Goal: Task Accomplishment & Management: Manage account settings

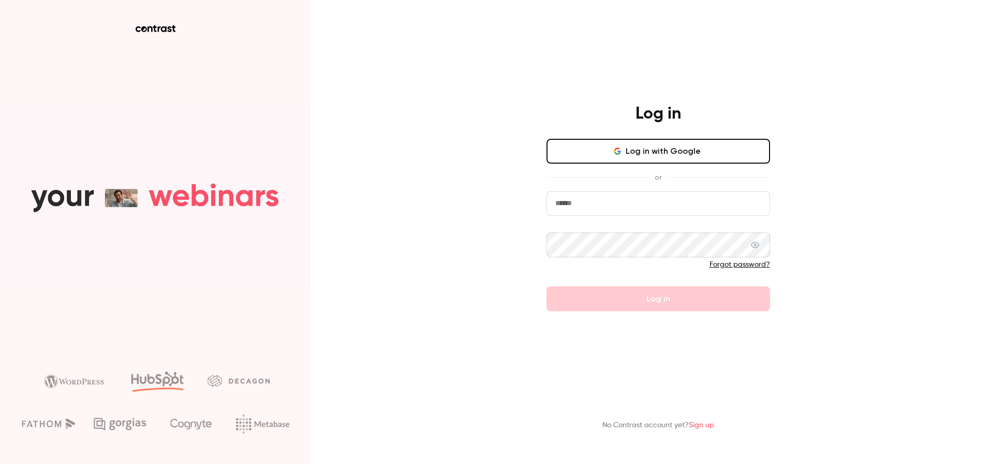
click at [646, 209] on input "email" at bounding box center [658, 203] width 224 height 25
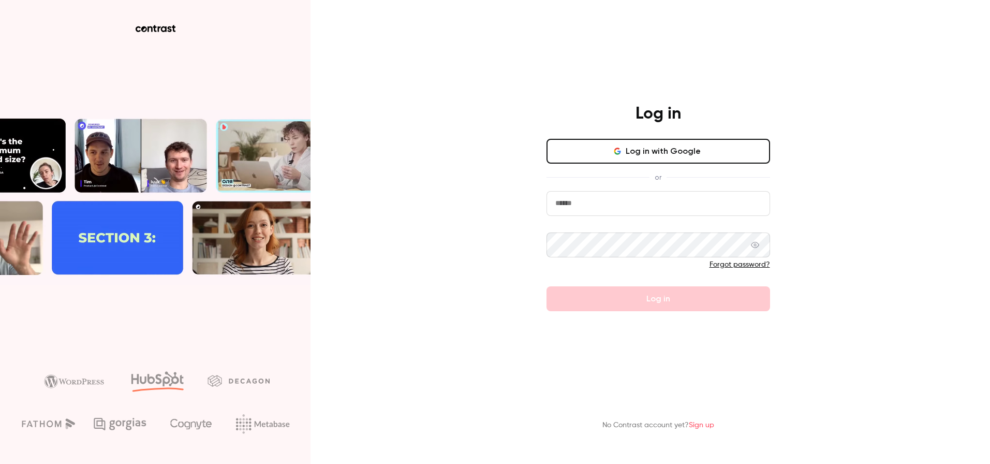
click at [768, 206] on input "email" at bounding box center [658, 203] width 224 height 25
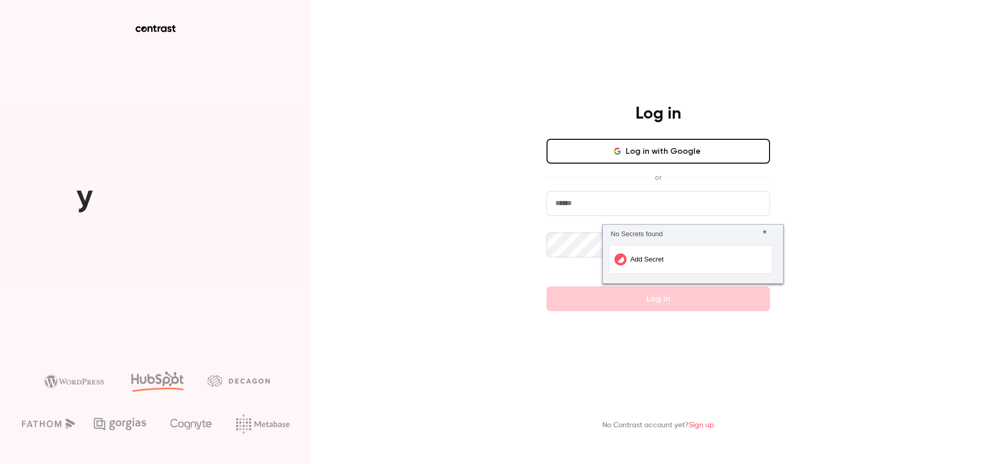
click at [830, 183] on div "Log in Log in with Google or Forgot password? Log in No Contrast account yet? S…" at bounding box center [495, 232] width 990 height 464
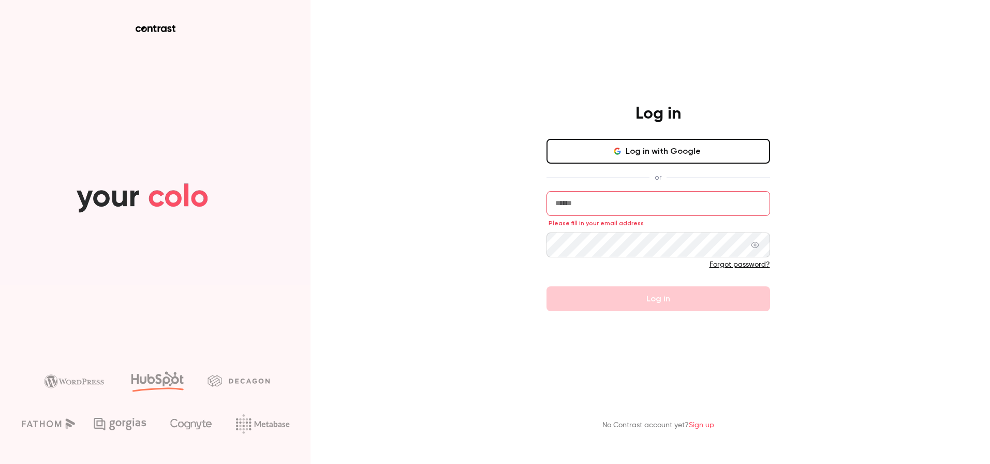
click at [622, 155] on button "Log in with Google" at bounding box center [658, 151] width 224 height 25
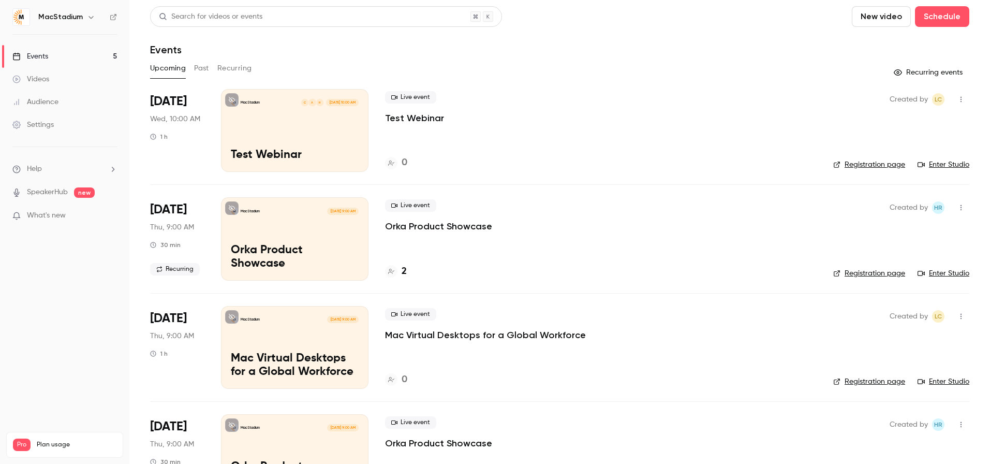
click at [959, 99] on icon "button" at bounding box center [961, 99] width 8 height 7
click at [901, 126] on div "Share" at bounding box center [921, 126] width 79 height 10
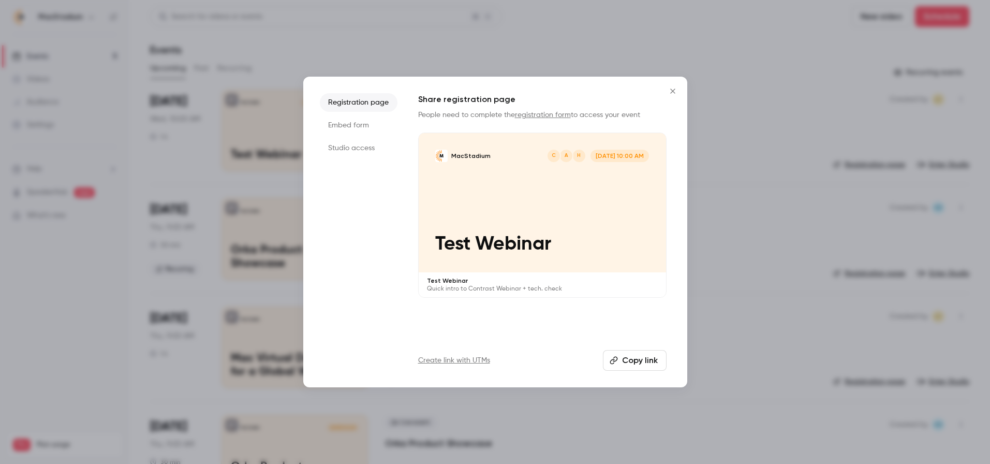
click at [673, 88] on icon "Close" at bounding box center [672, 91] width 12 height 8
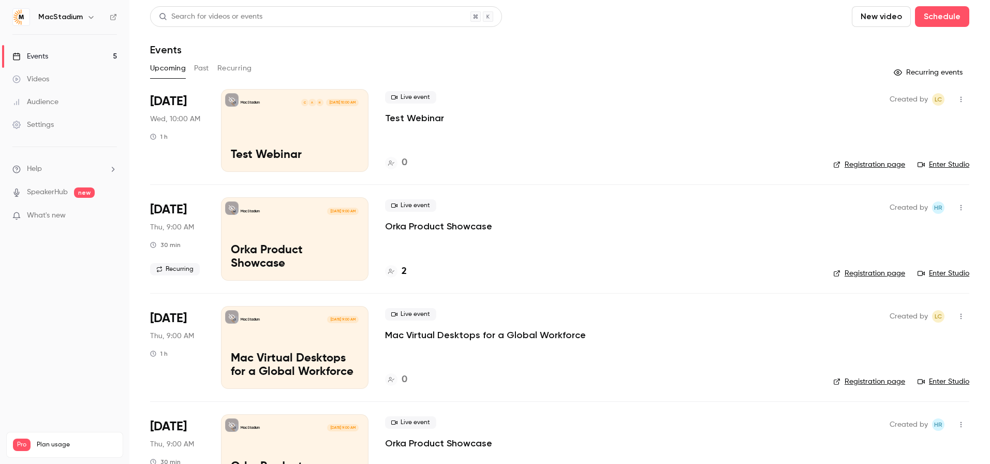
click at [254, 125] on div "MacStadium H A C [DATE] 10:00 AM Test Webinar" at bounding box center [294, 130] width 147 height 83
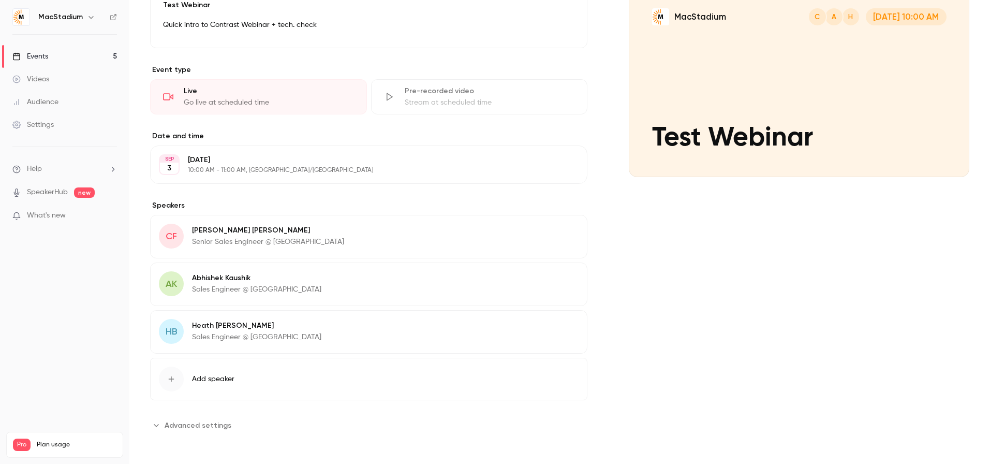
scroll to position [121, 0]
click at [367, 365] on button "Add speaker" at bounding box center [368, 378] width 437 height 42
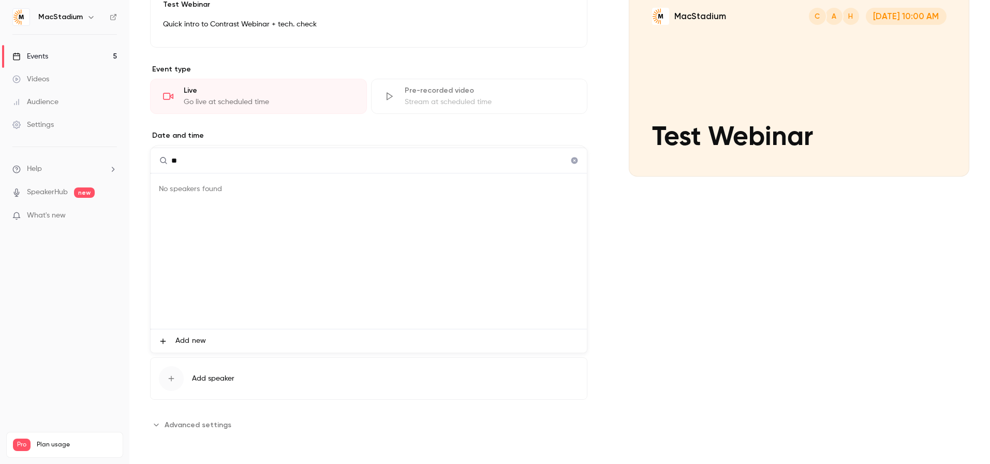
type input "*"
click at [189, 339] on span "Add new" at bounding box center [190, 340] width 31 height 11
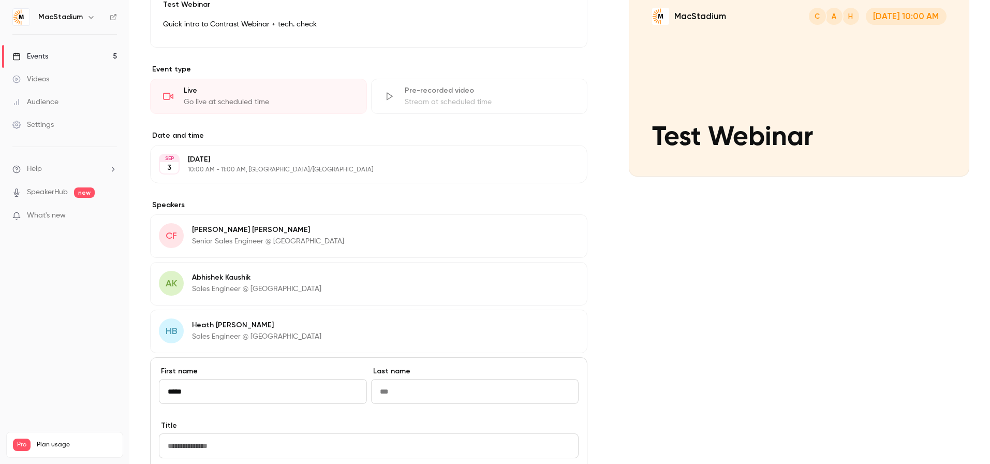
type input "*****"
type input "********"
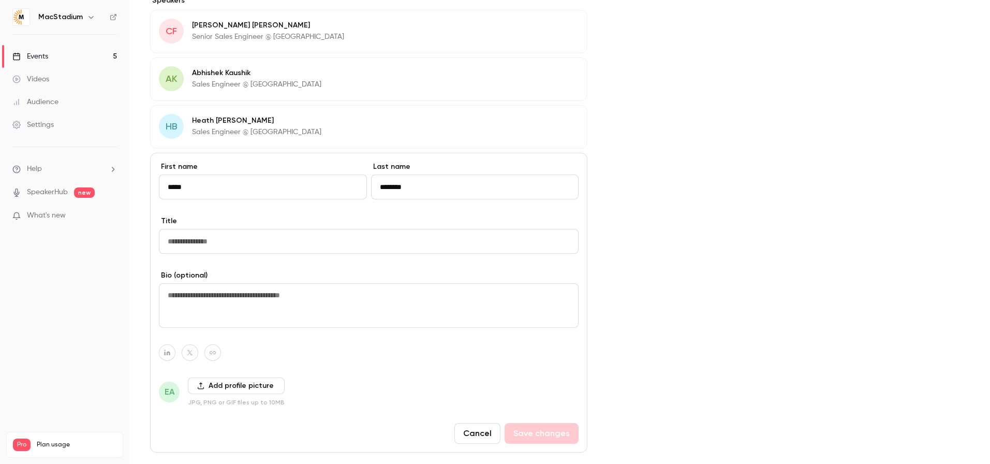
scroll to position [341, 0]
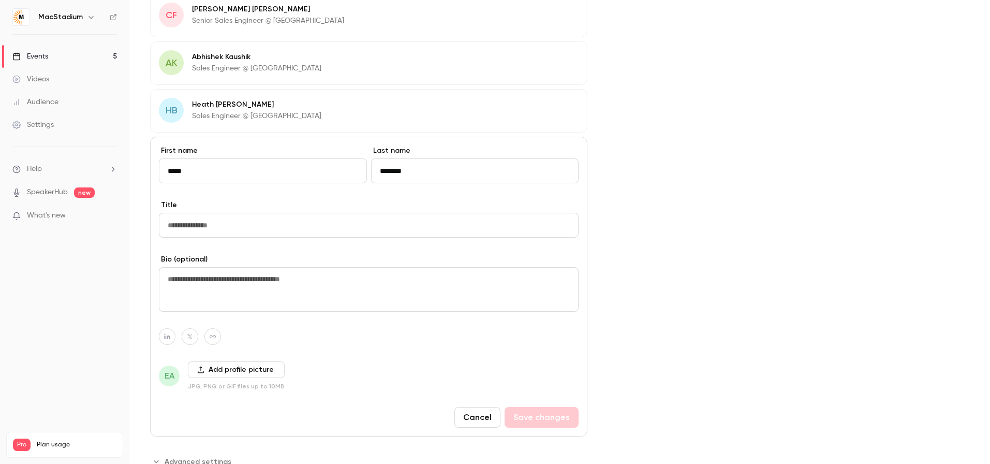
click at [224, 287] on textarea at bounding box center [369, 289] width 420 height 44
click at [483, 423] on button "Cancel" at bounding box center [477, 417] width 46 height 21
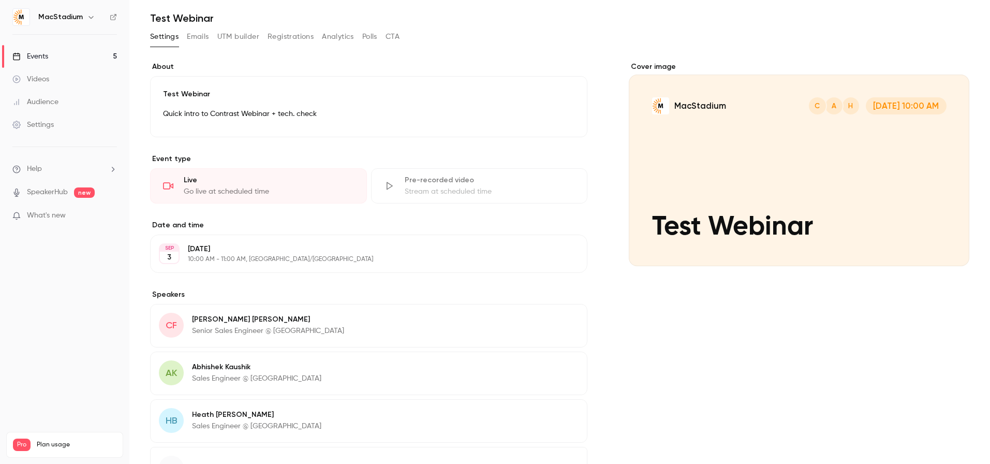
scroll to position [0, 0]
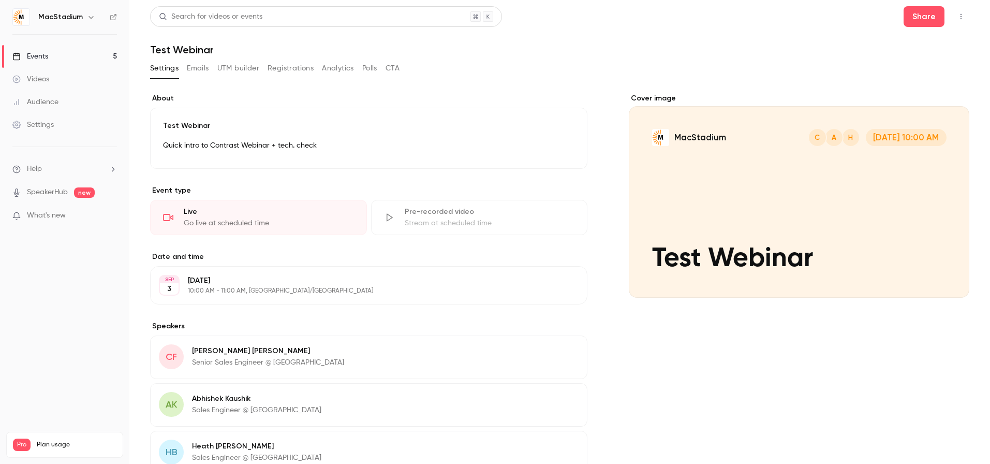
click at [201, 70] on button "Emails" at bounding box center [198, 68] width 22 height 17
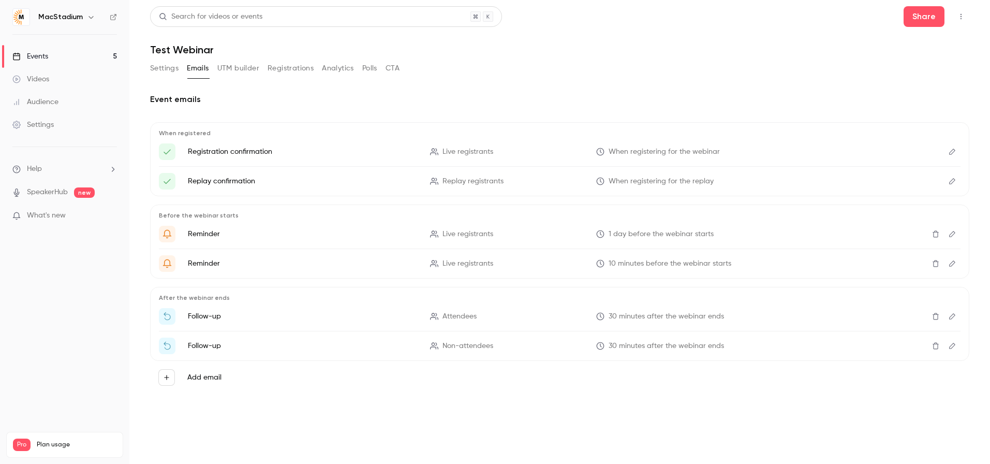
click at [75, 193] on span "new" at bounding box center [84, 192] width 21 height 10
click at [38, 188] on link "SpeakerHub" at bounding box center [47, 192] width 41 height 11
click at [299, 72] on button "Registrations" at bounding box center [290, 68] width 46 height 17
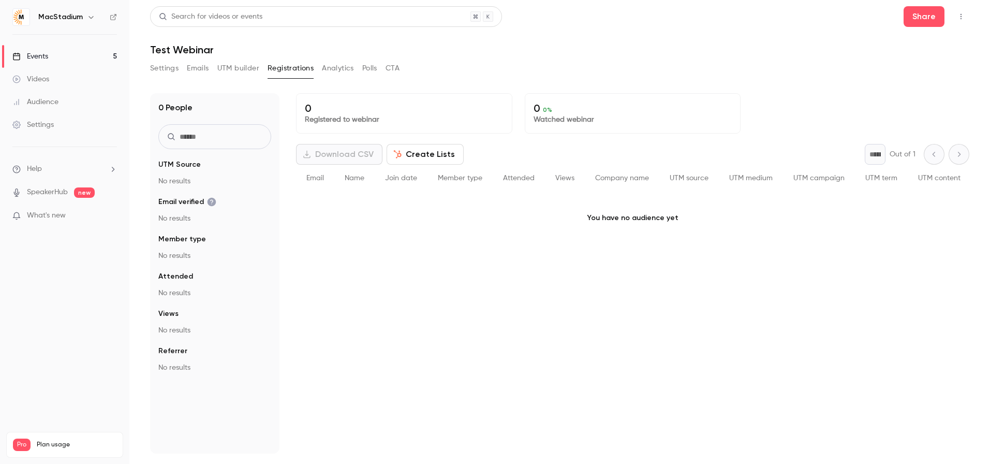
drag, startPoint x: 398, startPoint y: 69, endPoint x: 283, endPoint y: 63, distance: 115.1
click at [397, 69] on button "CTA" at bounding box center [392, 68] width 14 height 17
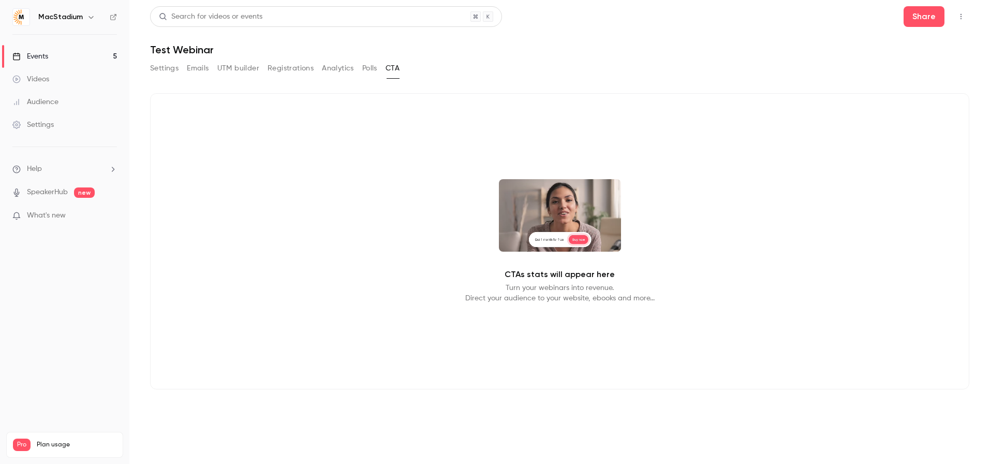
click at [157, 64] on main "Search for videos or events Share Test Webinar Settings Emails UTM builder Regi…" at bounding box center [559, 232] width 860 height 464
click at [162, 73] on button "Settings" at bounding box center [164, 68] width 28 height 17
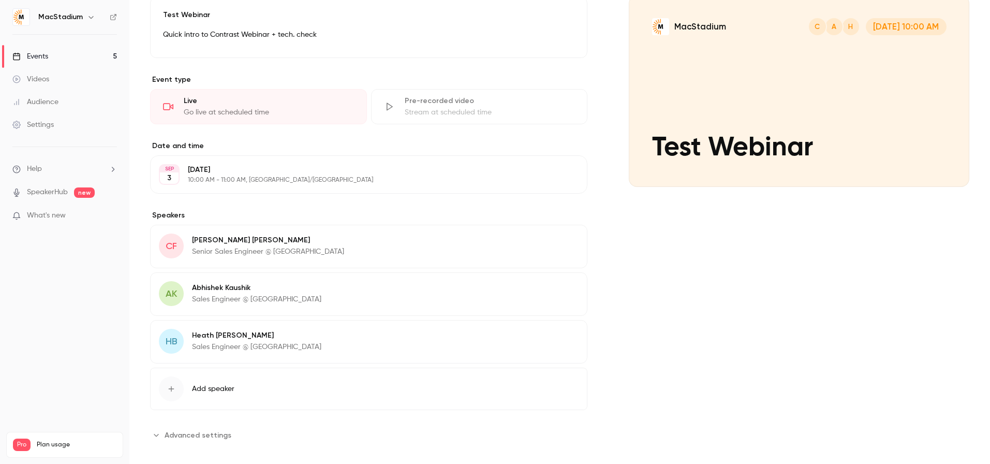
scroll to position [121, 0]
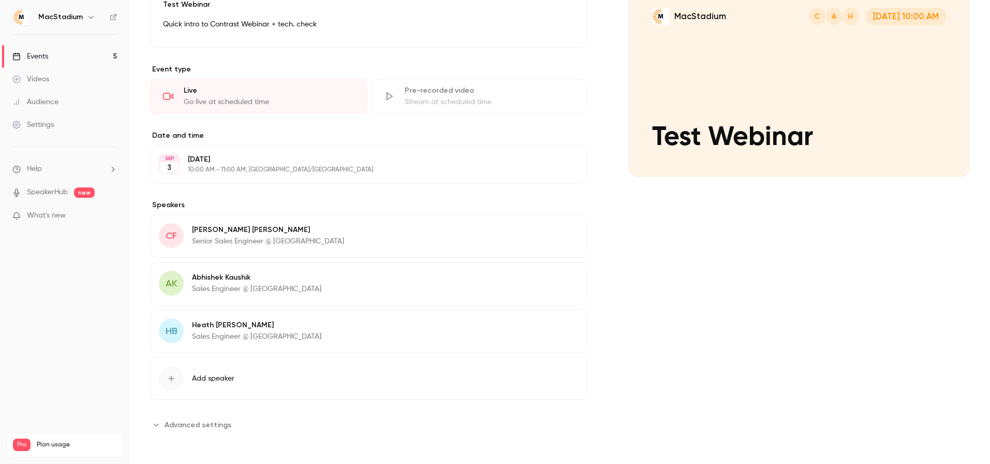
click at [213, 423] on span "Advanced settings" at bounding box center [198, 424] width 67 height 11
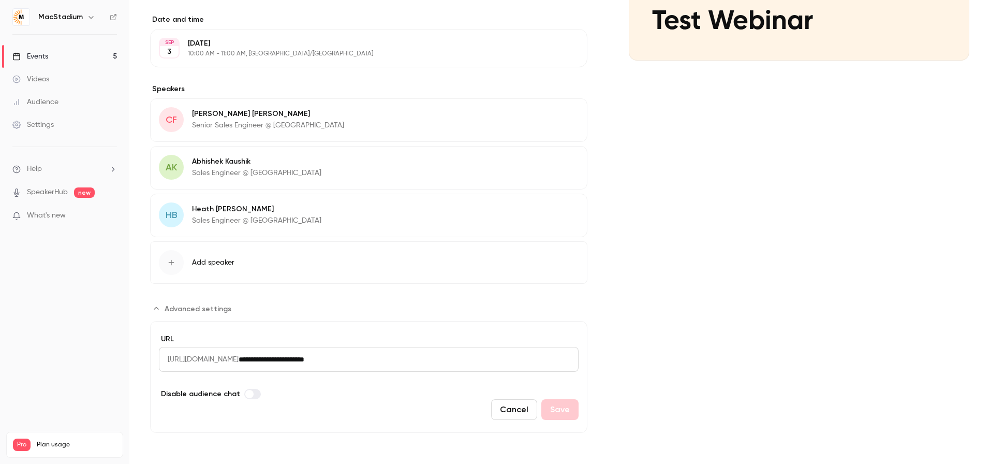
click at [433, 359] on input "**********" at bounding box center [409, 359] width 340 height 25
drag, startPoint x: 433, startPoint y: 359, endPoint x: 154, endPoint y: 351, distance: 279.5
click at [154, 351] on form "**********" at bounding box center [368, 377] width 437 height 112
click at [341, 403] on div "Cancel Save" at bounding box center [369, 409] width 420 height 21
click at [239, 363] on span "[URL][DOMAIN_NAME]" at bounding box center [199, 359] width 80 height 25
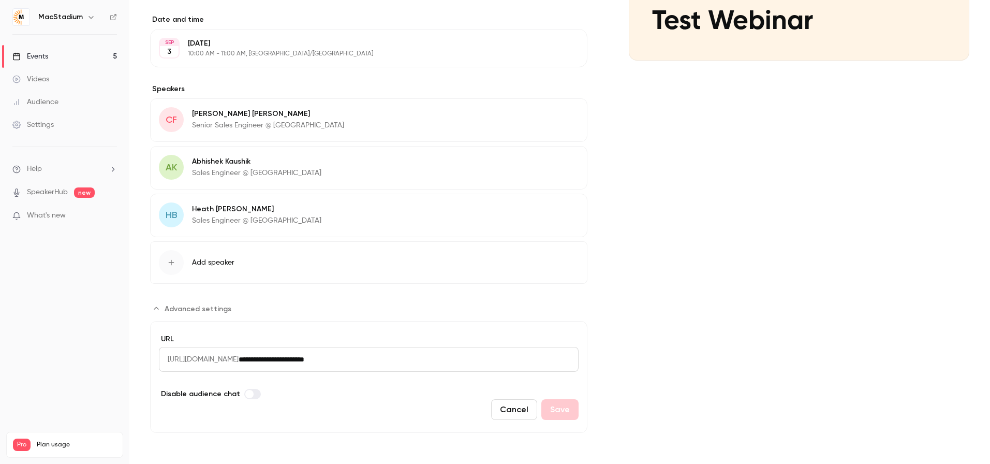
drag, startPoint x: 262, startPoint y: 358, endPoint x: 503, endPoint y: 354, distance: 241.7
click at [503, 354] on div "**********" at bounding box center [369, 359] width 420 height 25
click at [690, 269] on div "Cover image MacStadium H A C [DATE] 10:00 AM Test Webinar" at bounding box center [799, 144] width 340 height 576
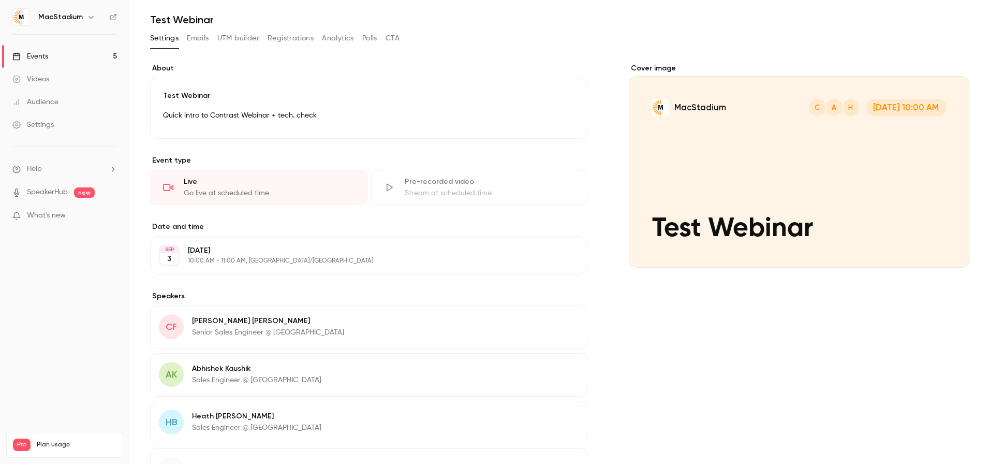
scroll to position [0, 0]
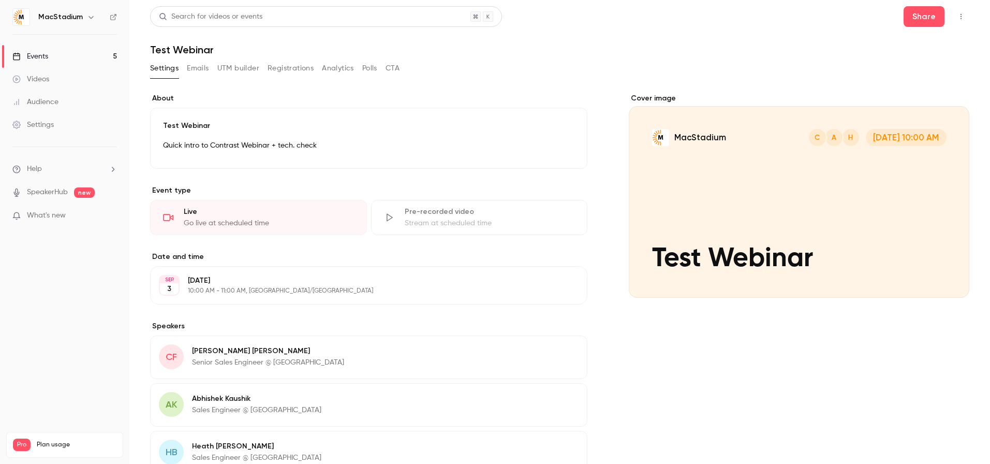
click at [52, 61] on link "Events 5" at bounding box center [64, 56] width 129 height 23
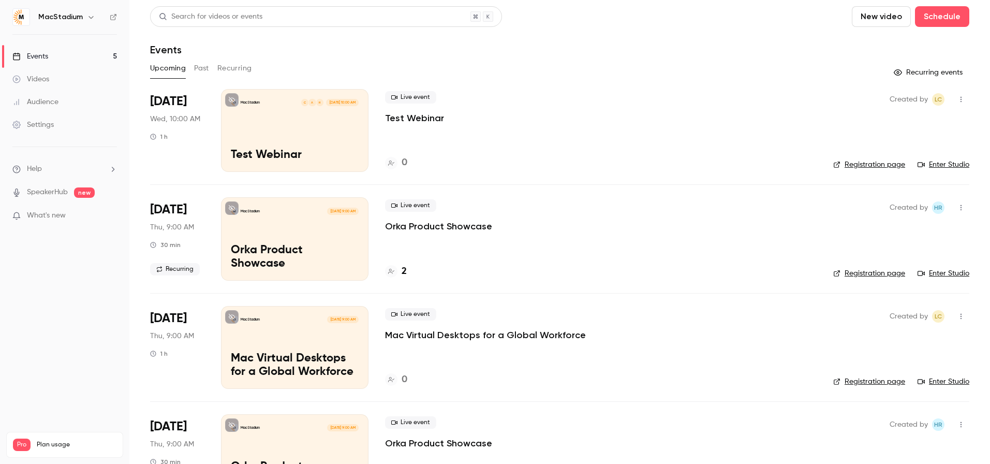
click at [48, 126] on div "Settings" at bounding box center [32, 125] width 41 height 10
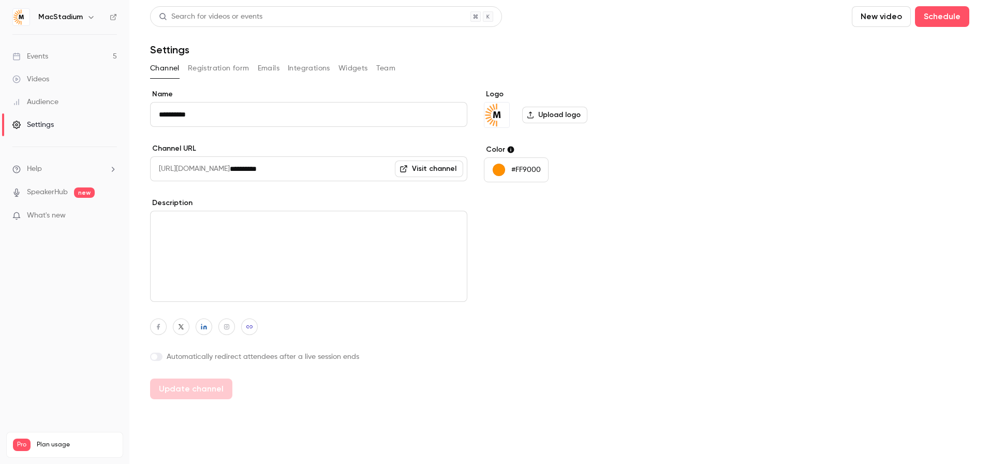
click at [65, 57] on link "Events 5" at bounding box center [64, 56] width 129 height 23
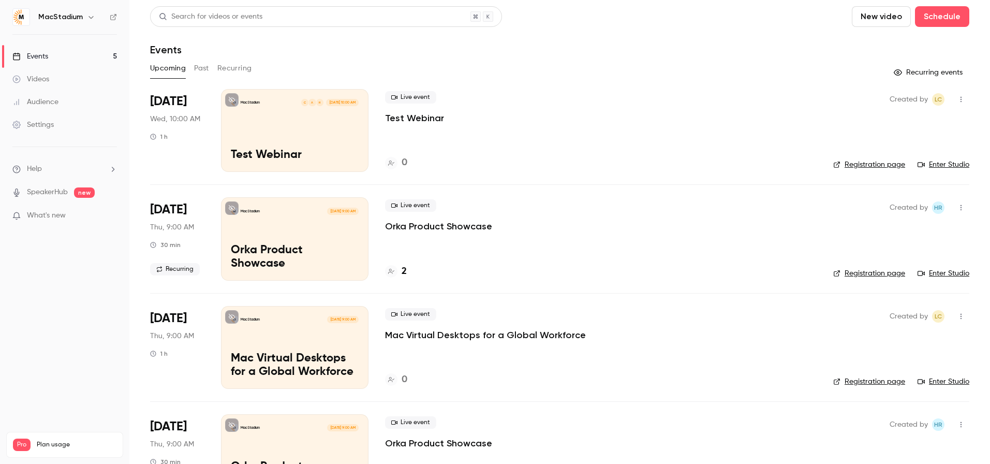
click at [964, 99] on button "button" at bounding box center [960, 99] width 17 height 17
click at [788, 84] on div at bounding box center [495, 232] width 990 height 464
click at [592, 105] on div "Live event Test Webinar" at bounding box center [600, 107] width 431 height 33
click at [952, 162] on link "Enter Studio" at bounding box center [943, 164] width 52 height 10
click at [237, 118] on div "MacStadium H A C [DATE] 10:00 AM Test Webinar" at bounding box center [294, 130] width 147 height 83
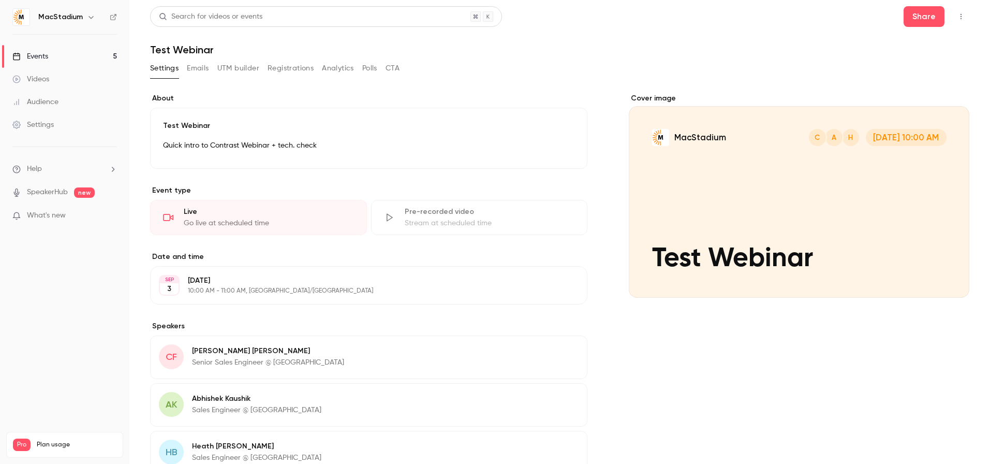
click at [232, 66] on button "UTM builder" at bounding box center [238, 68] width 42 height 17
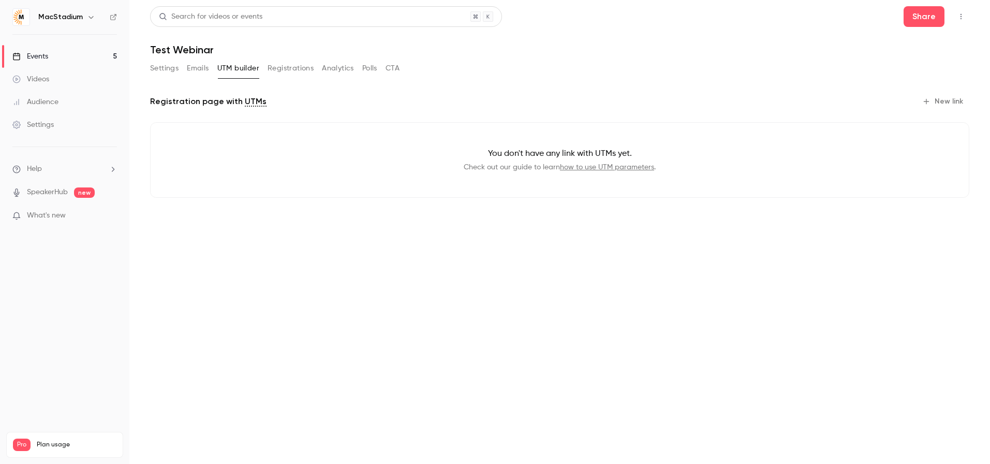
click at [291, 66] on button "Registrations" at bounding box center [290, 68] width 46 height 17
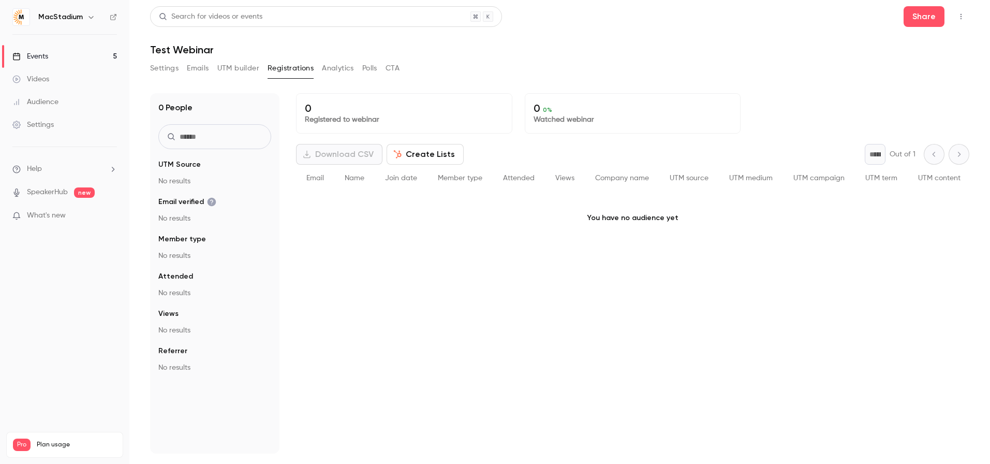
click at [239, 70] on button "UTM builder" at bounding box center [238, 68] width 42 height 17
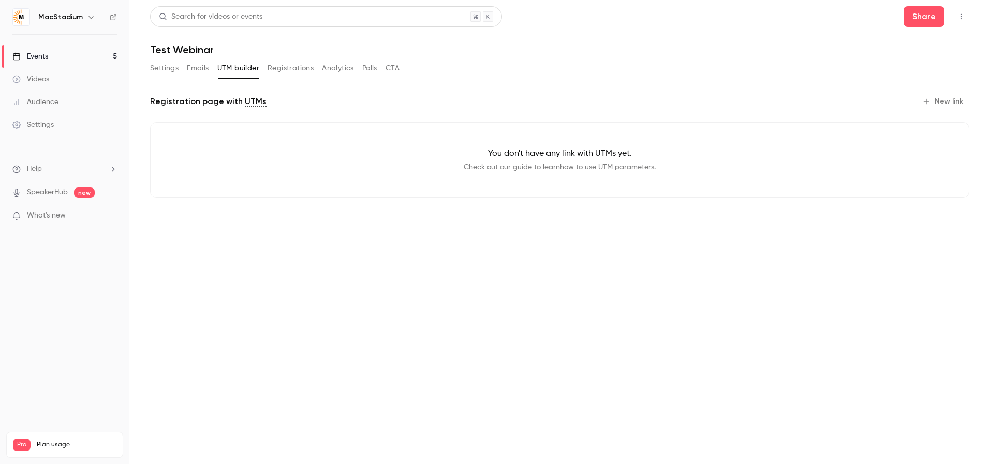
click at [957, 100] on button "New link" at bounding box center [943, 101] width 51 height 17
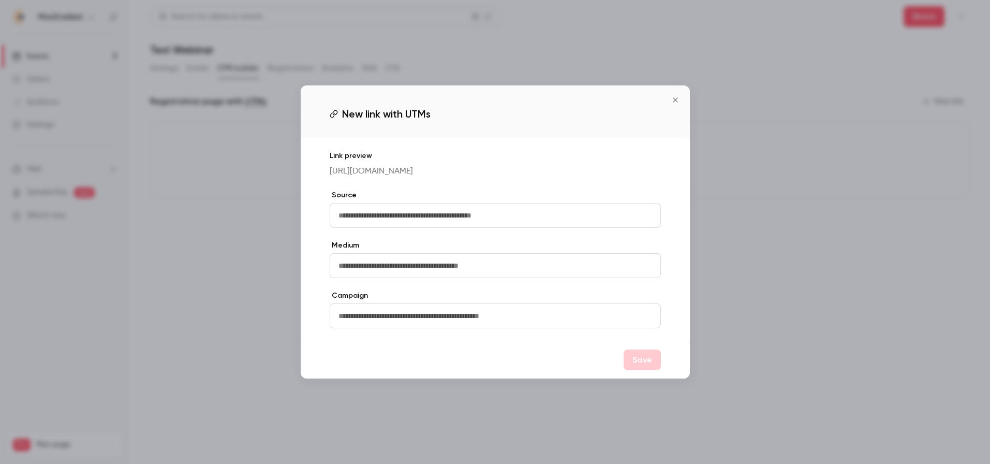
click at [378, 216] on input "text" at bounding box center [495, 215] width 331 height 25
type input "****"
click at [650, 358] on button "Save" at bounding box center [641, 359] width 37 height 21
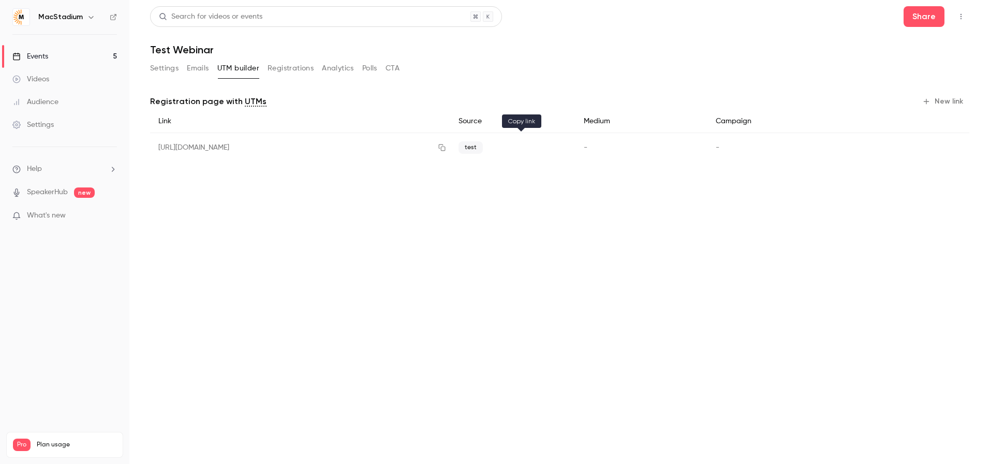
click at [446, 145] on icon "button" at bounding box center [442, 147] width 8 height 7
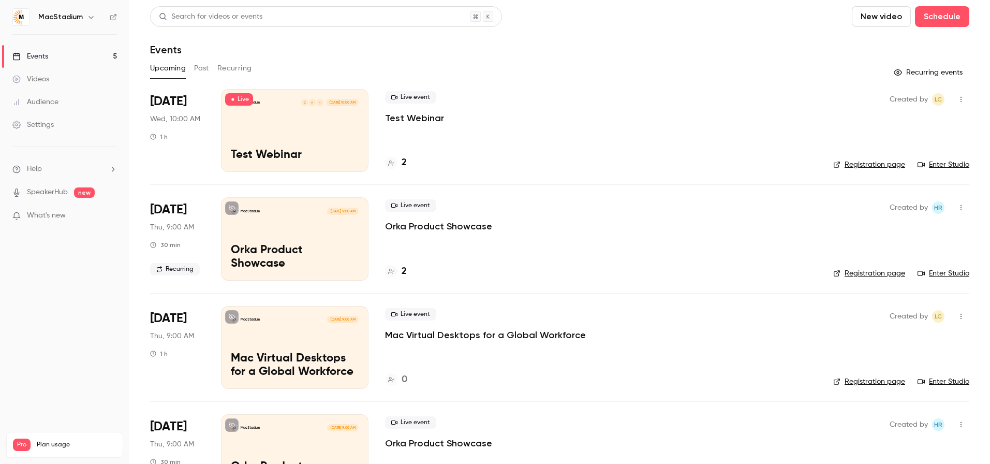
click at [953, 163] on link "Enter Studio" at bounding box center [943, 164] width 52 height 10
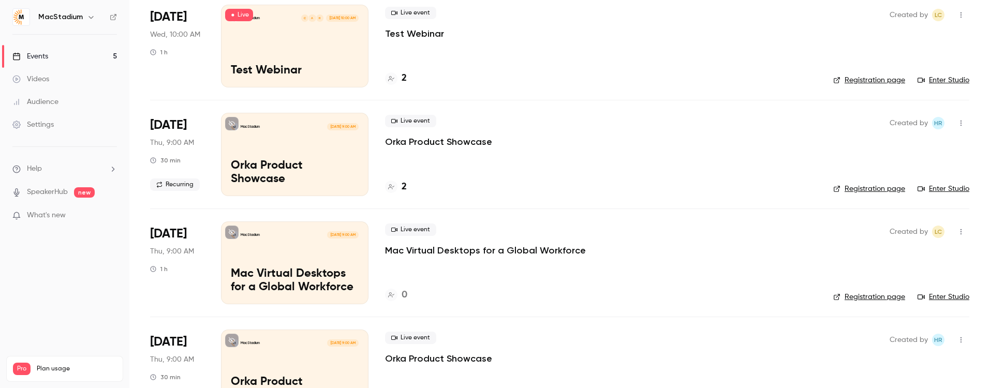
scroll to position [59, 0]
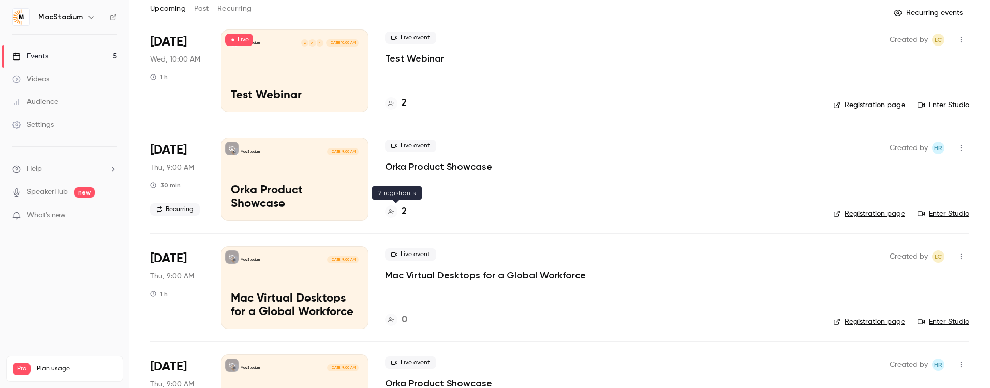
click at [393, 209] on icon at bounding box center [391, 212] width 6 height 6
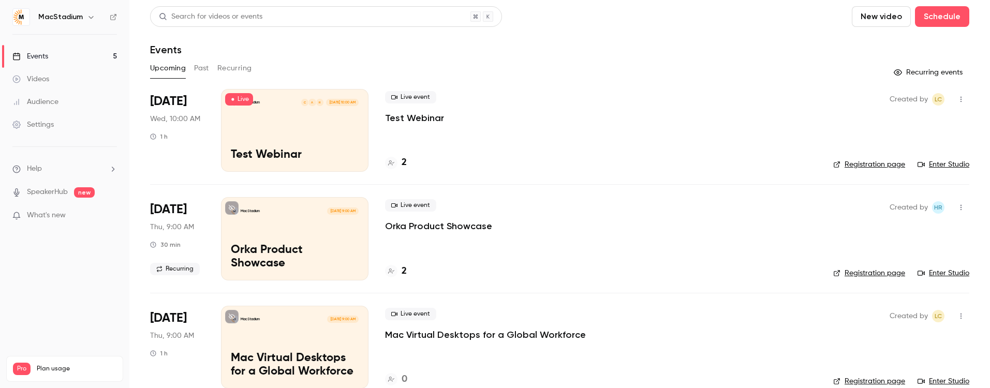
click at [206, 66] on button "Past" at bounding box center [201, 68] width 15 height 17
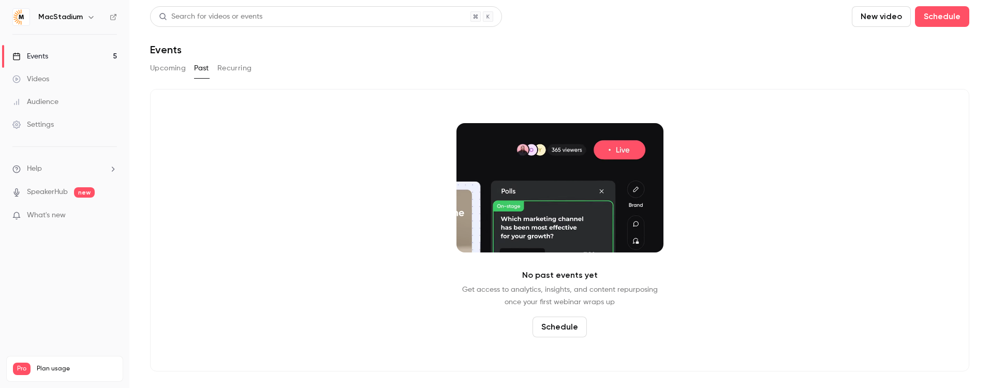
click at [181, 67] on button "Upcoming" at bounding box center [168, 68] width 36 height 17
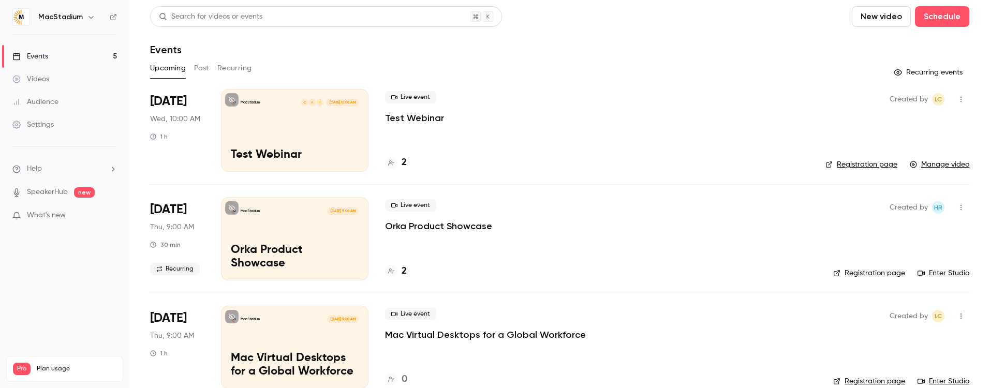
click at [399, 161] on div "2" at bounding box center [396, 163] width 22 height 14
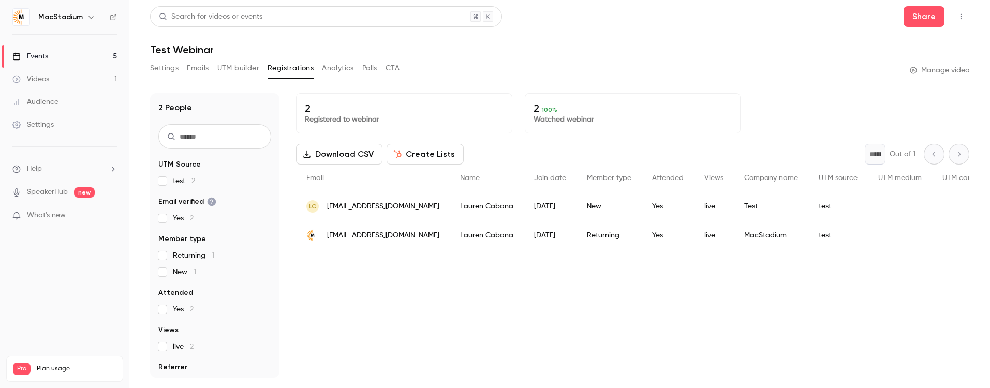
click at [428, 154] on button "Create Lists" at bounding box center [424, 154] width 77 height 21
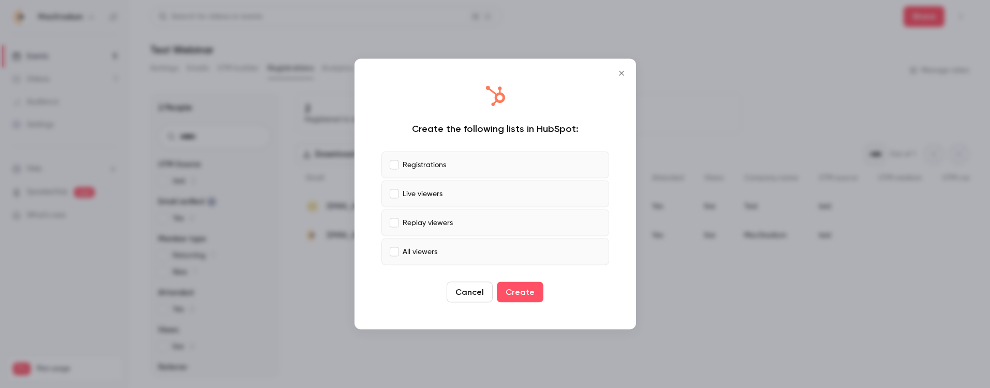
click at [624, 73] on icon "Close" at bounding box center [621, 73] width 12 height 8
